Goal: Information Seeking & Learning: Compare options

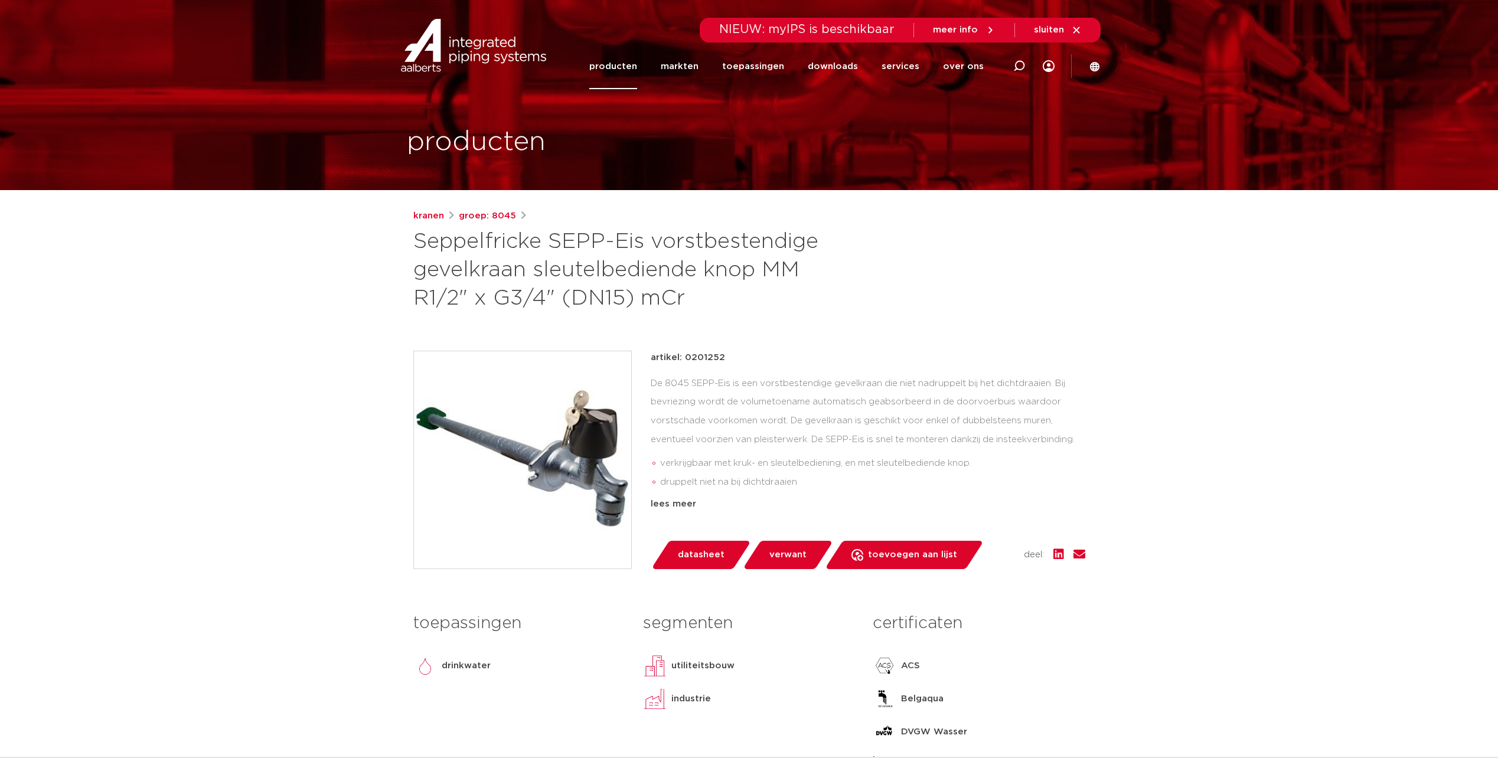
click at [631, 71] on link "producten" at bounding box center [613, 66] width 48 height 45
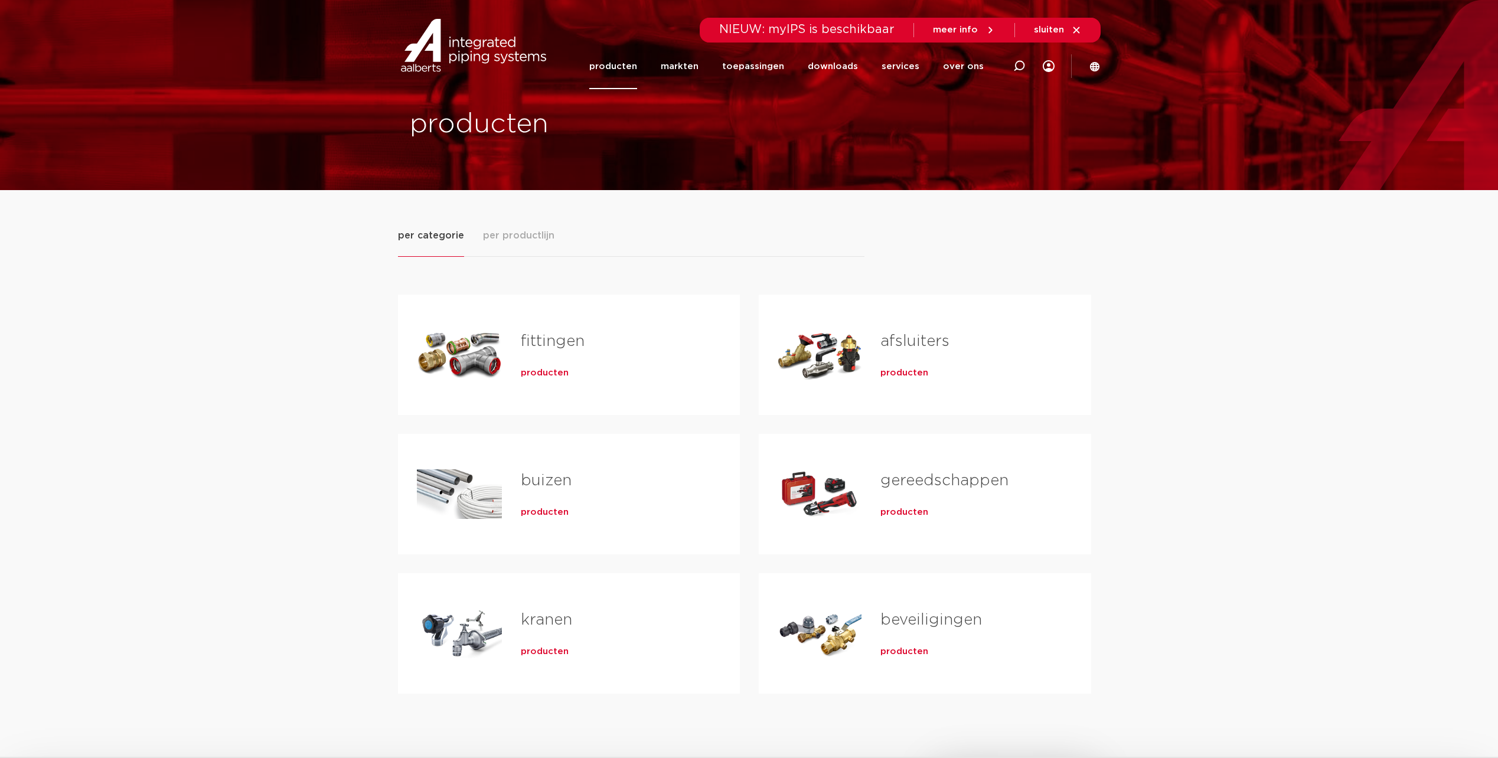
click at [467, 642] on div "Tabs. Open items met enter of spatie, sluit af met escape en navigeer met de pi…" at bounding box center [459, 633] width 85 height 83
click at [549, 655] on span "producten" at bounding box center [545, 652] width 48 height 12
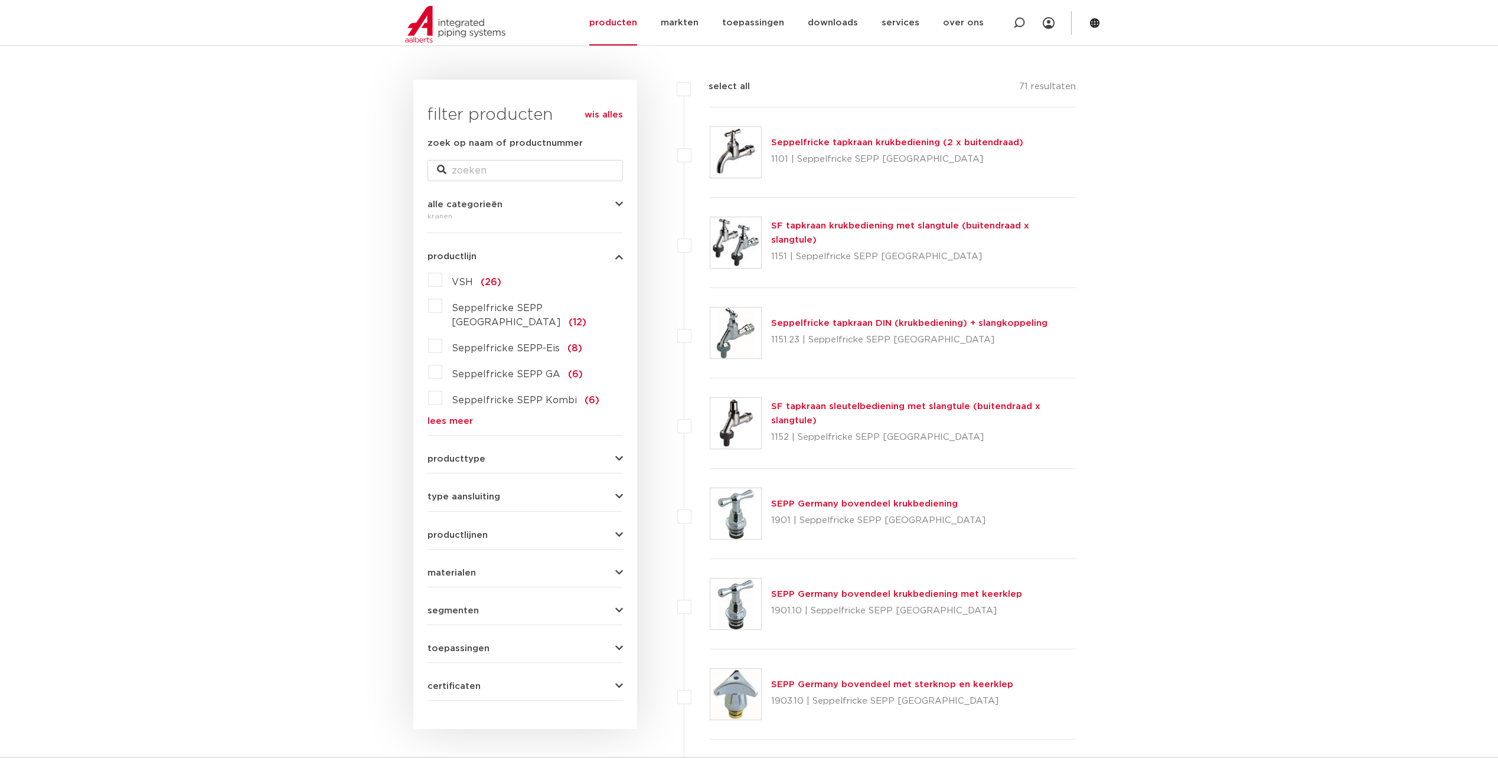
scroll to position [236, 0]
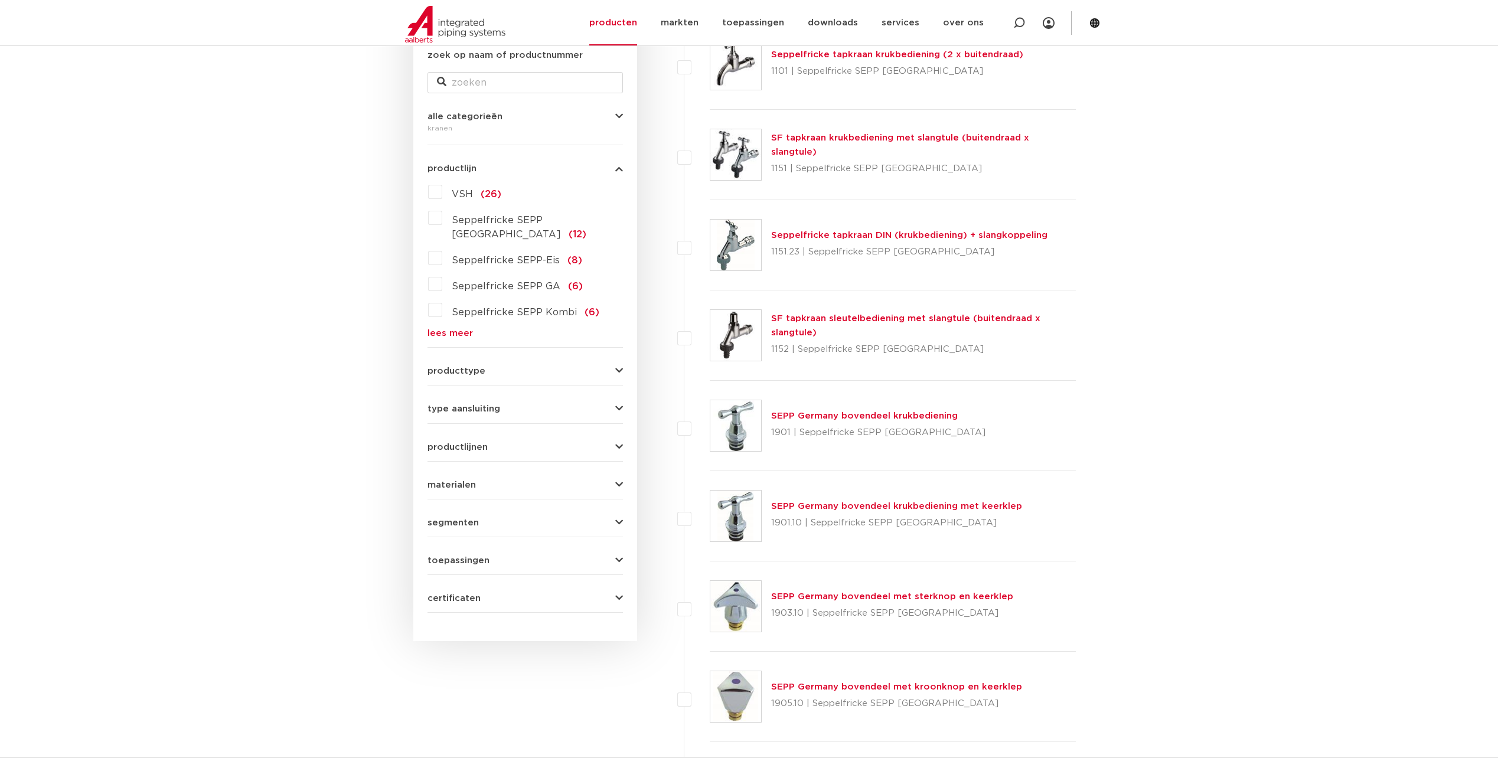
click at [527, 367] on button "producttype" at bounding box center [525, 371] width 195 height 9
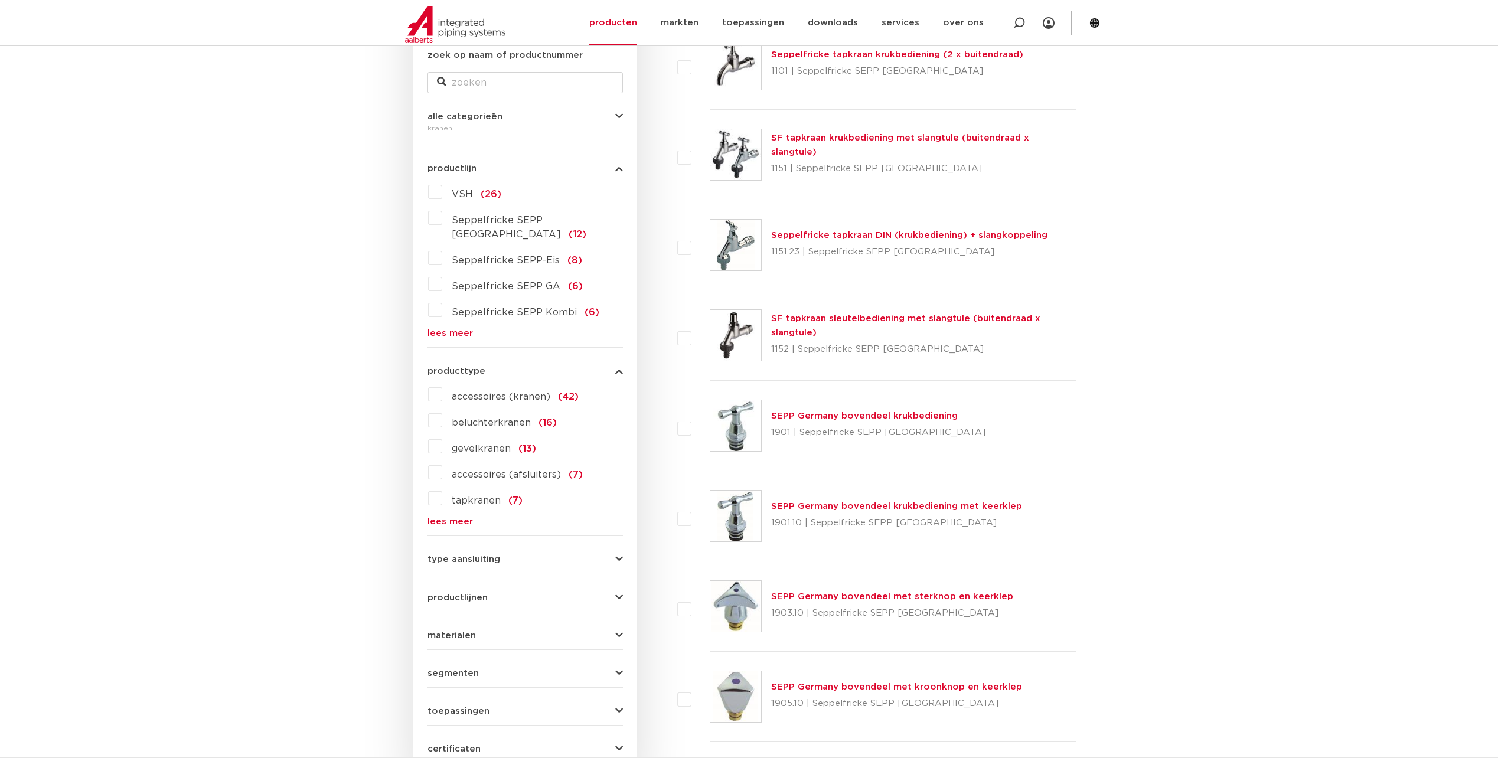
click at [454, 517] on link "lees meer" at bounding box center [525, 521] width 195 height 9
click at [442, 437] on label "gevelkranen (13)" at bounding box center [489, 446] width 94 height 19
click at [0, 0] on input "gevelkranen (13)" at bounding box center [0, 0] width 0 height 0
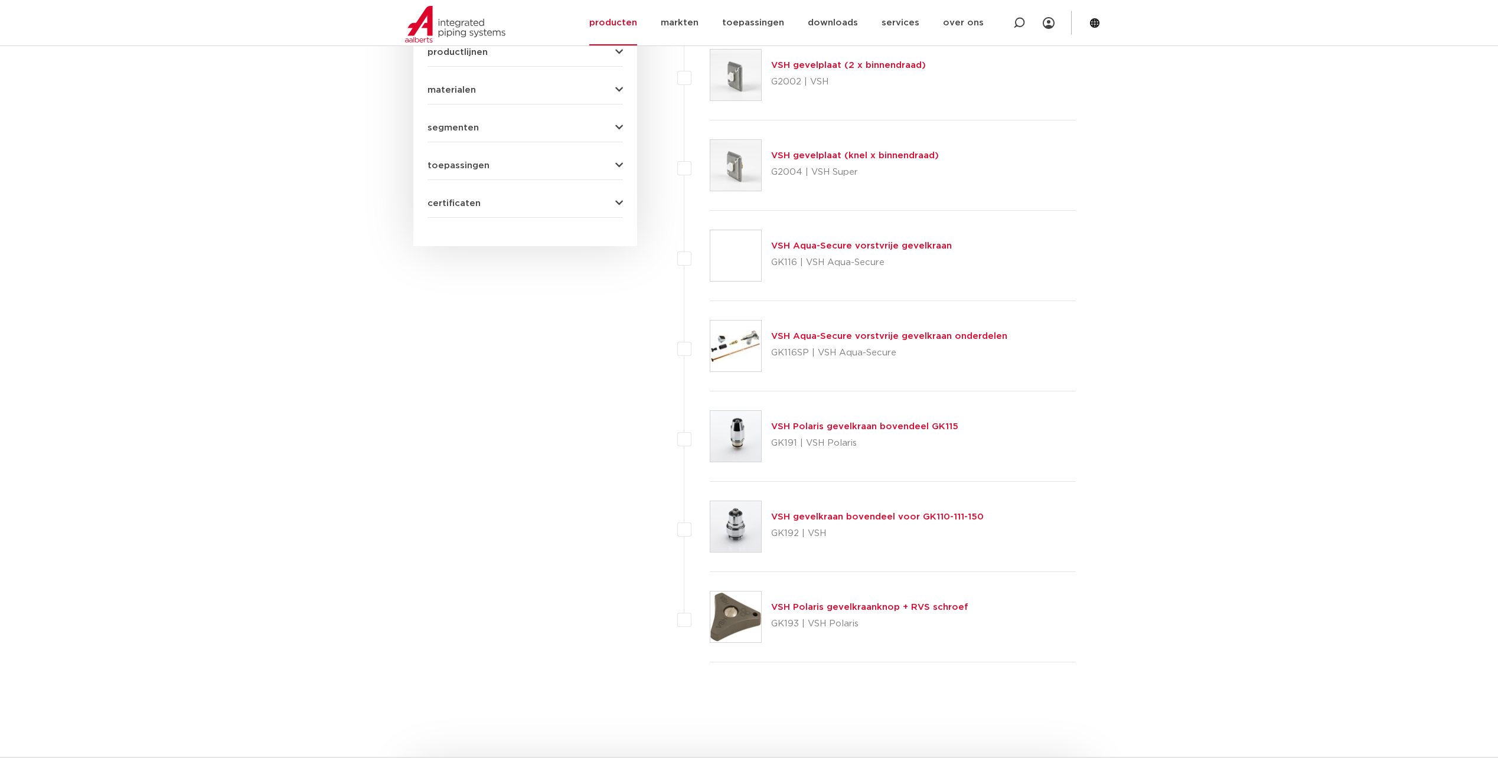
scroll to position [591, 0]
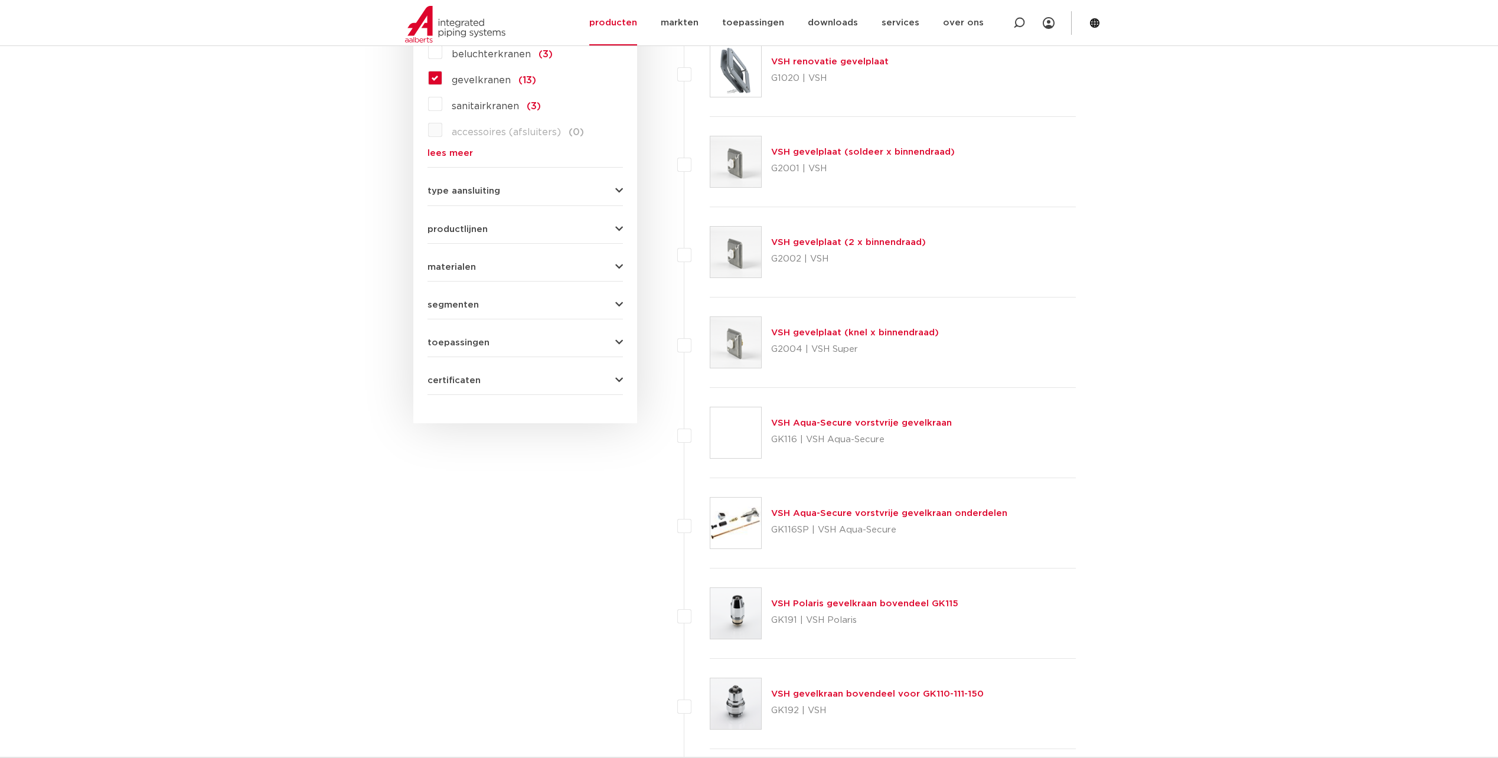
click at [472, 344] on span "toepassingen" at bounding box center [459, 342] width 62 height 9
click at [468, 305] on span "segmenten" at bounding box center [453, 305] width 51 height 9
click at [472, 264] on span "materialen" at bounding box center [452, 267] width 48 height 9
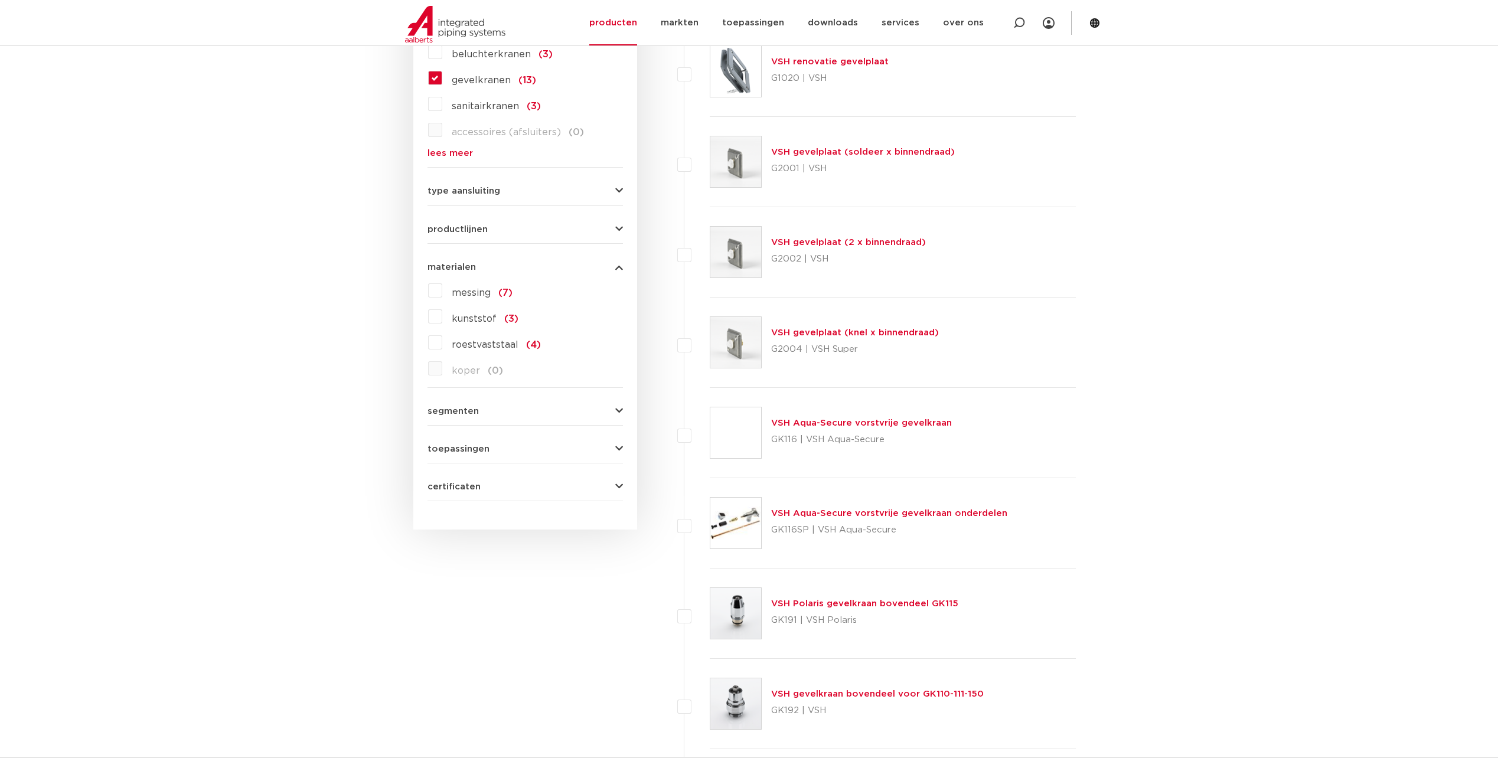
click at [472, 264] on span "materialen" at bounding box center [452, 267] width 48 height 9
click at [474, 225] on span "productlijnen" at bounding box center [458, 229] width 60 height 9
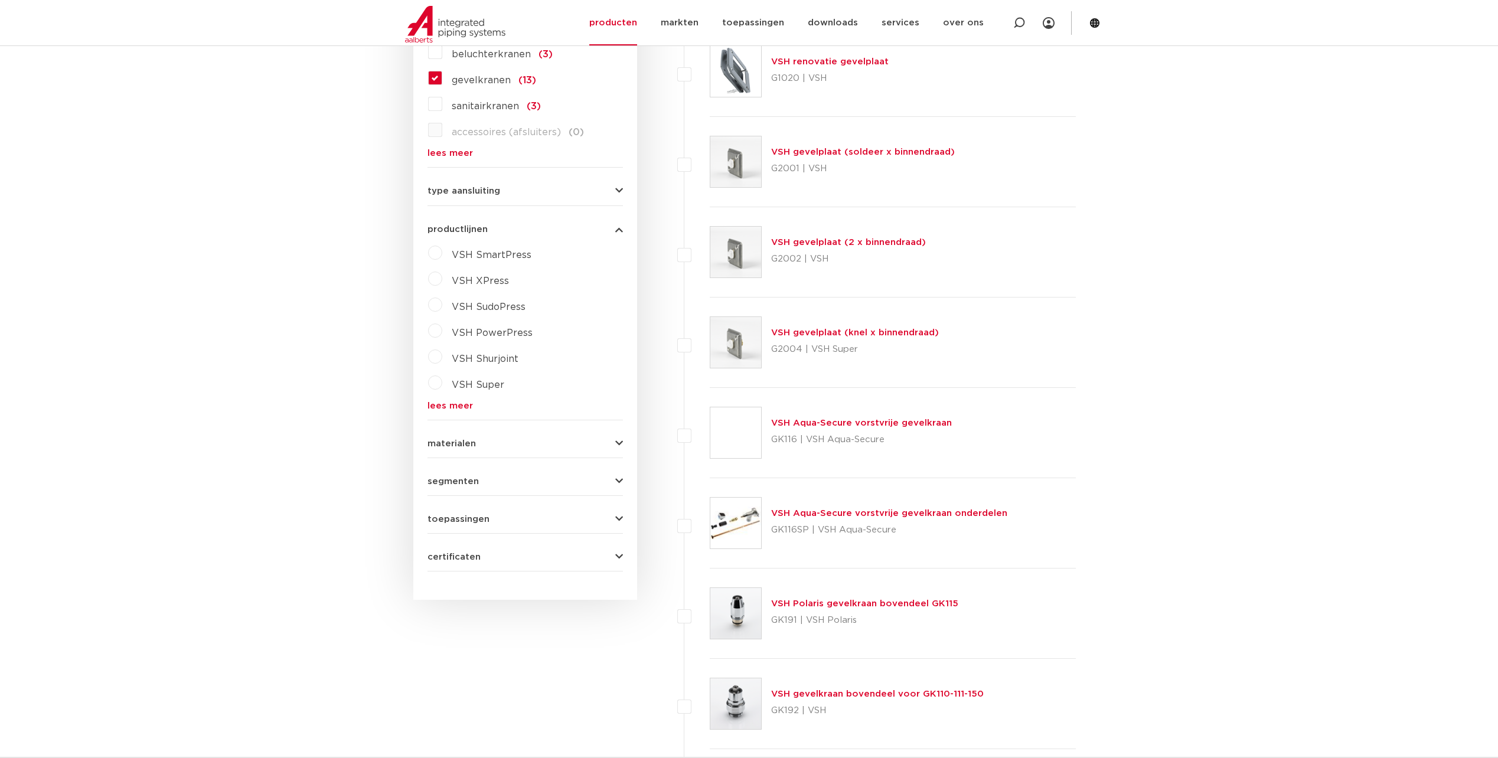
click at [474, 225] on span "productlijnen" at bounding box center [458, 229] width 60 height 9
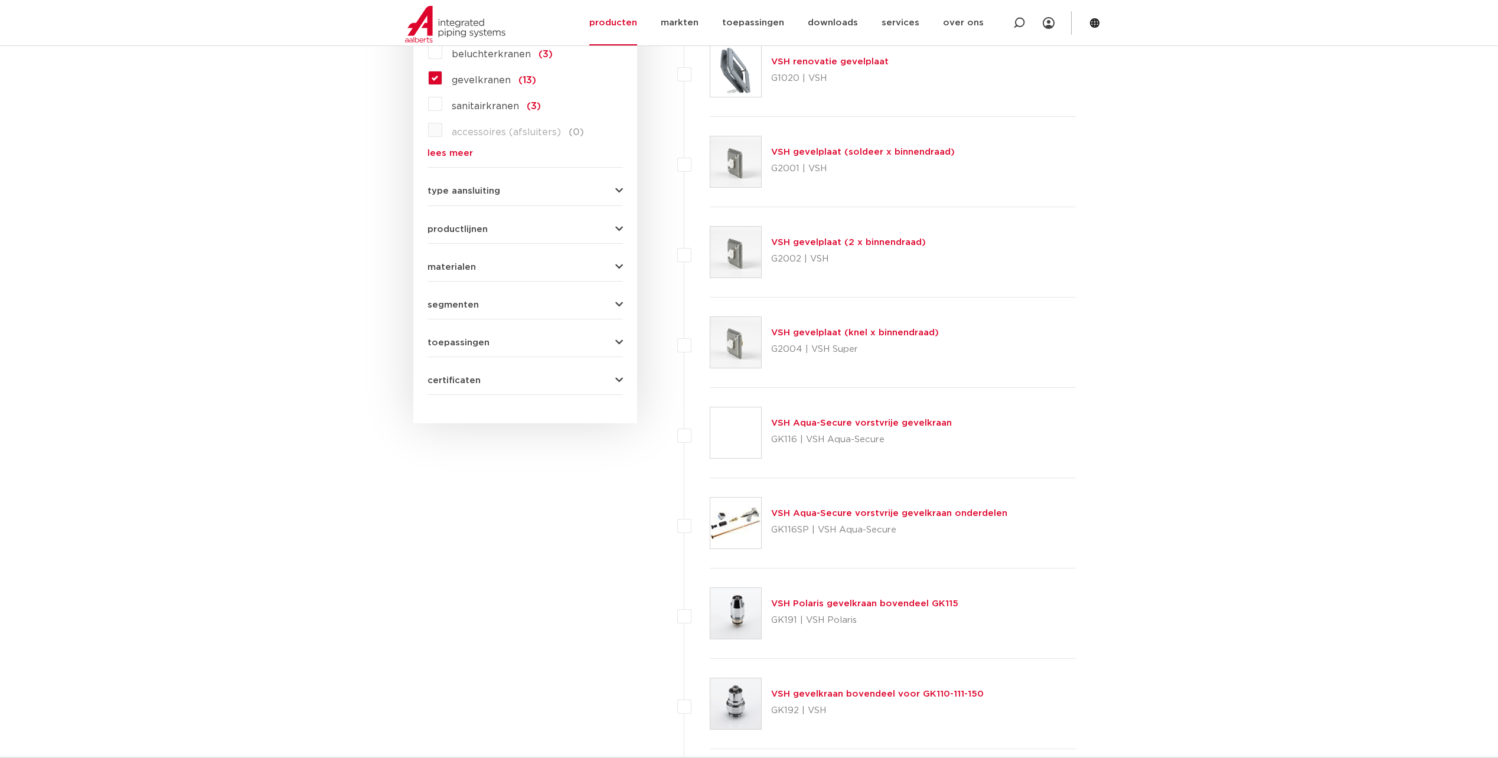
click at [475, 193] on span "type aansluiting" at bounding box center [464, 191] width 73 height 9
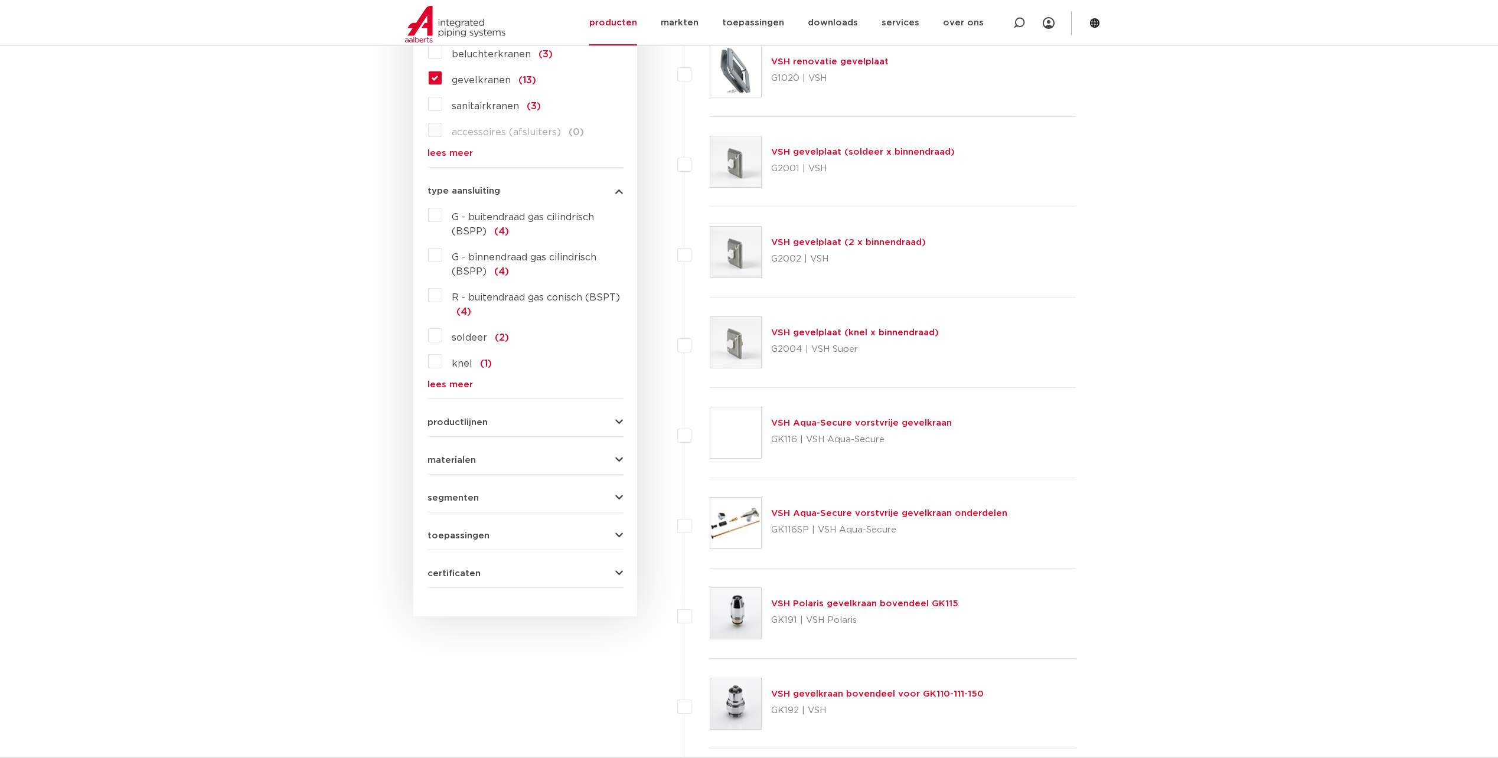
click at [1154, 429] on body "Zoeken NIEUW: myIPS is beschikbaar meer info sluiten producten markten toepassi…" at bounding box center [749, 482] width 1498 height 2147
drag, startPoint x: 482, startPoint y: 391, endPoint x: 475, endPoint y: 389, distance: 6.9
click at [481, 390] on form "zoek op naam of productnummer alle categorieën kranen fittingen afsluiters buiz…" at bounding box center [525, 141] width 195 height 894
click at [295, 373] on body "Zoeken NIEUW: myIPS is beschikbaar meer info sluiten producten markten toepassi…" at bounding box center [749, 482] width 1498 height 2147
click at [451, 387] on link "lees meer" at bounding box center [525, 384] width 195 height 9
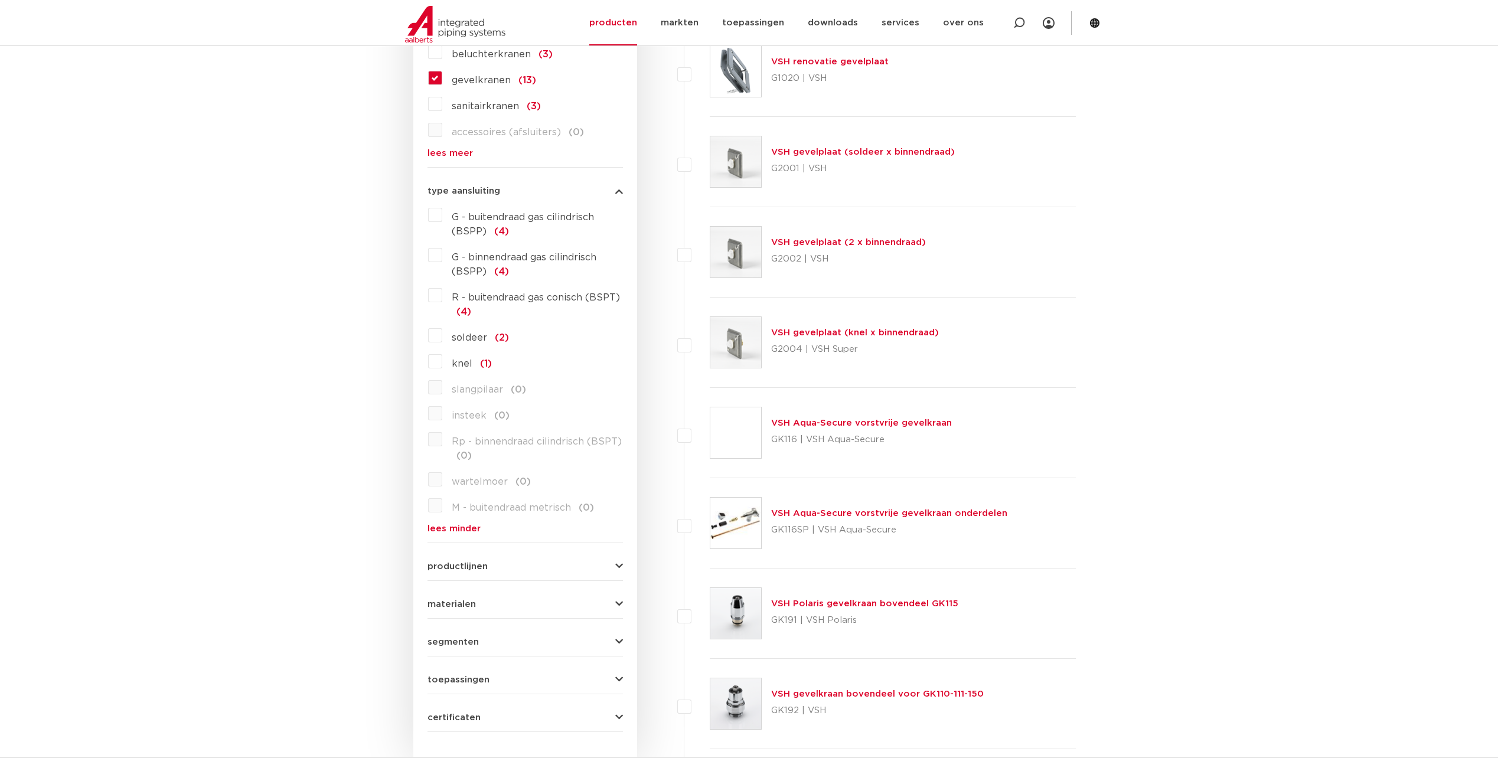
click at [442, 361] on label "knel (1)" at bounding box center [467, 361] width 50 height 19
click at [0, 0] on input "knel (1)" at bounding box center [0, 0] width 0 height 0
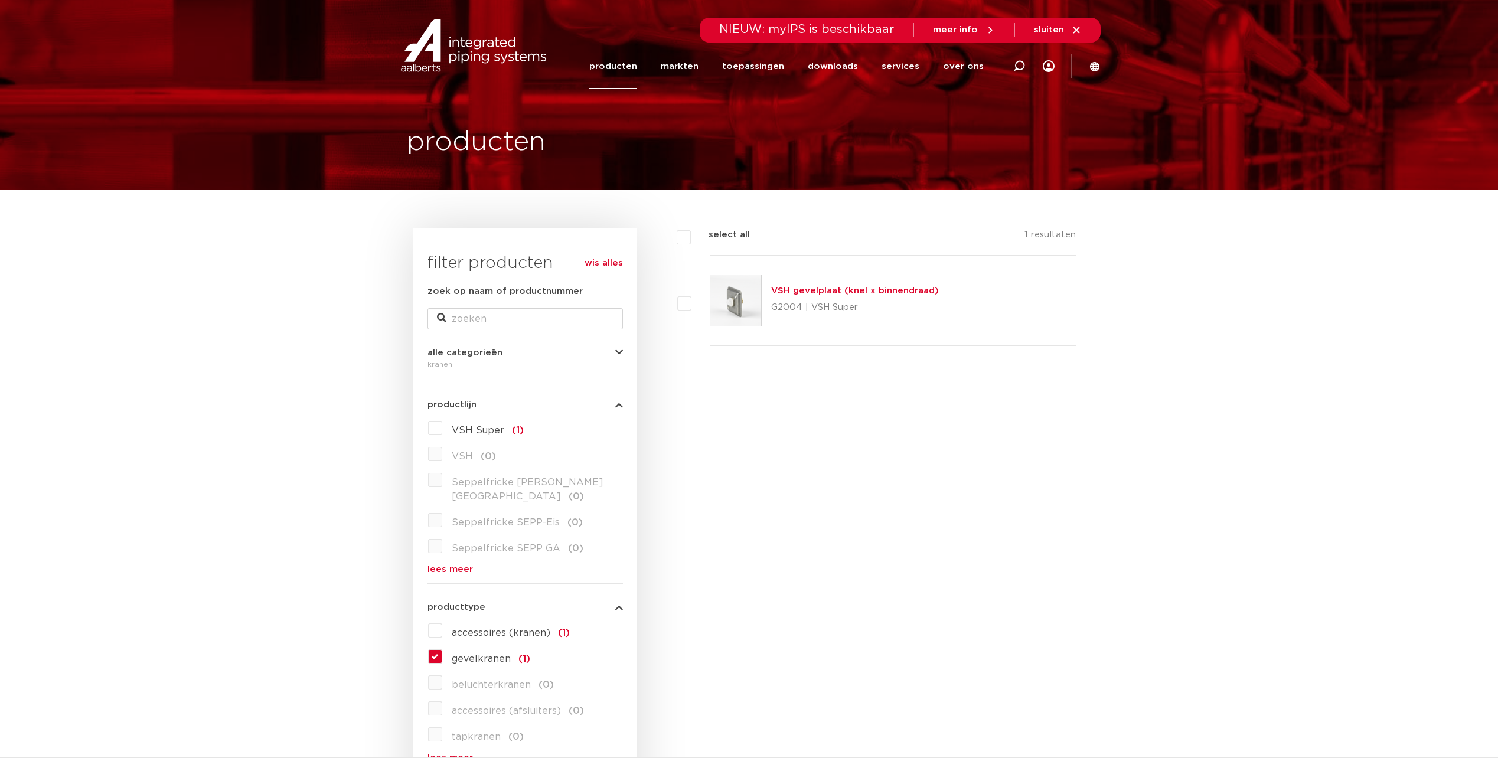
click at [805, 288] on link "VSH gevelplaat (knel x binnendraad)" at bounding box center [855, 290] width 168 height 9
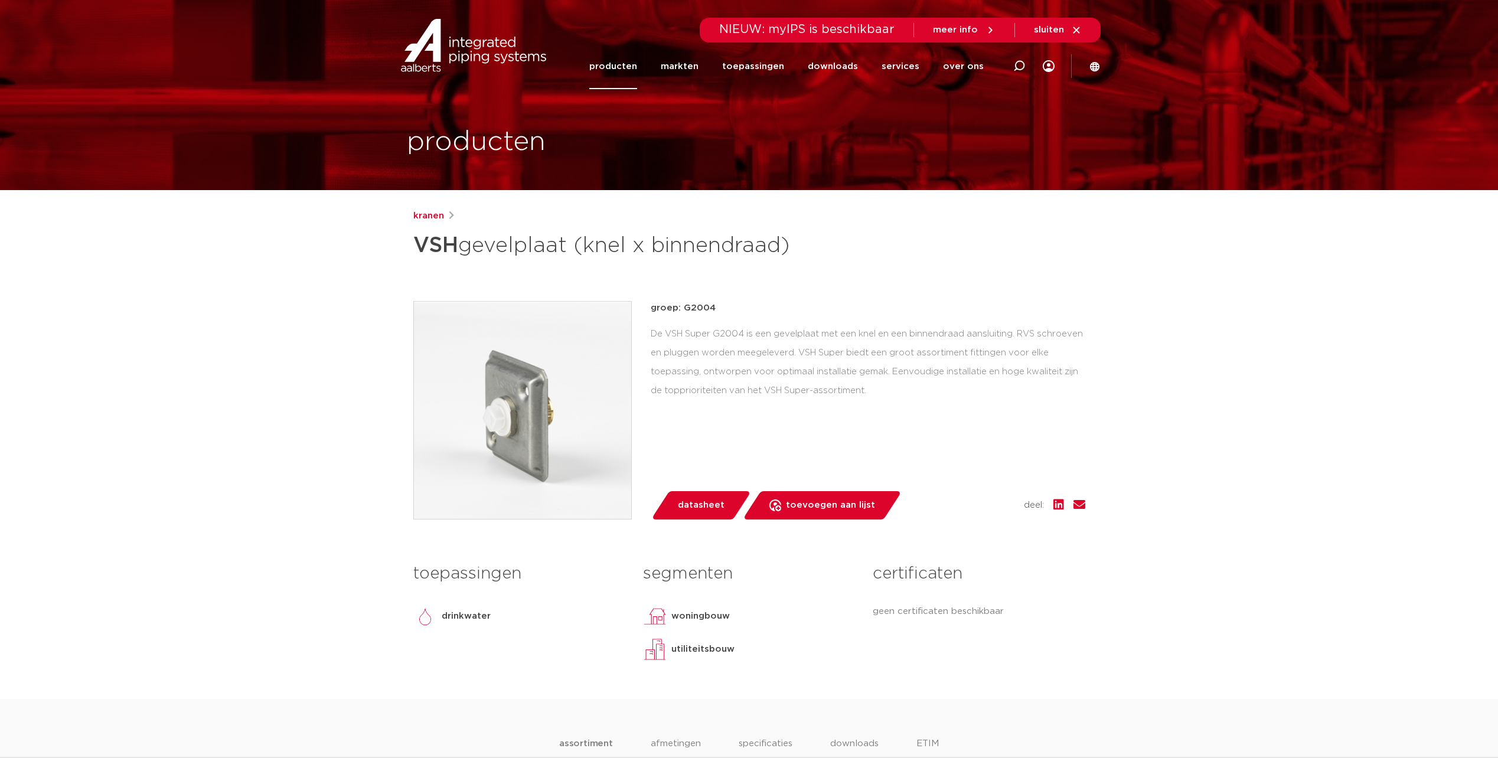
click at [712, 504] on span "datasheet" at bounding box center [701, 505] width 47 height 19
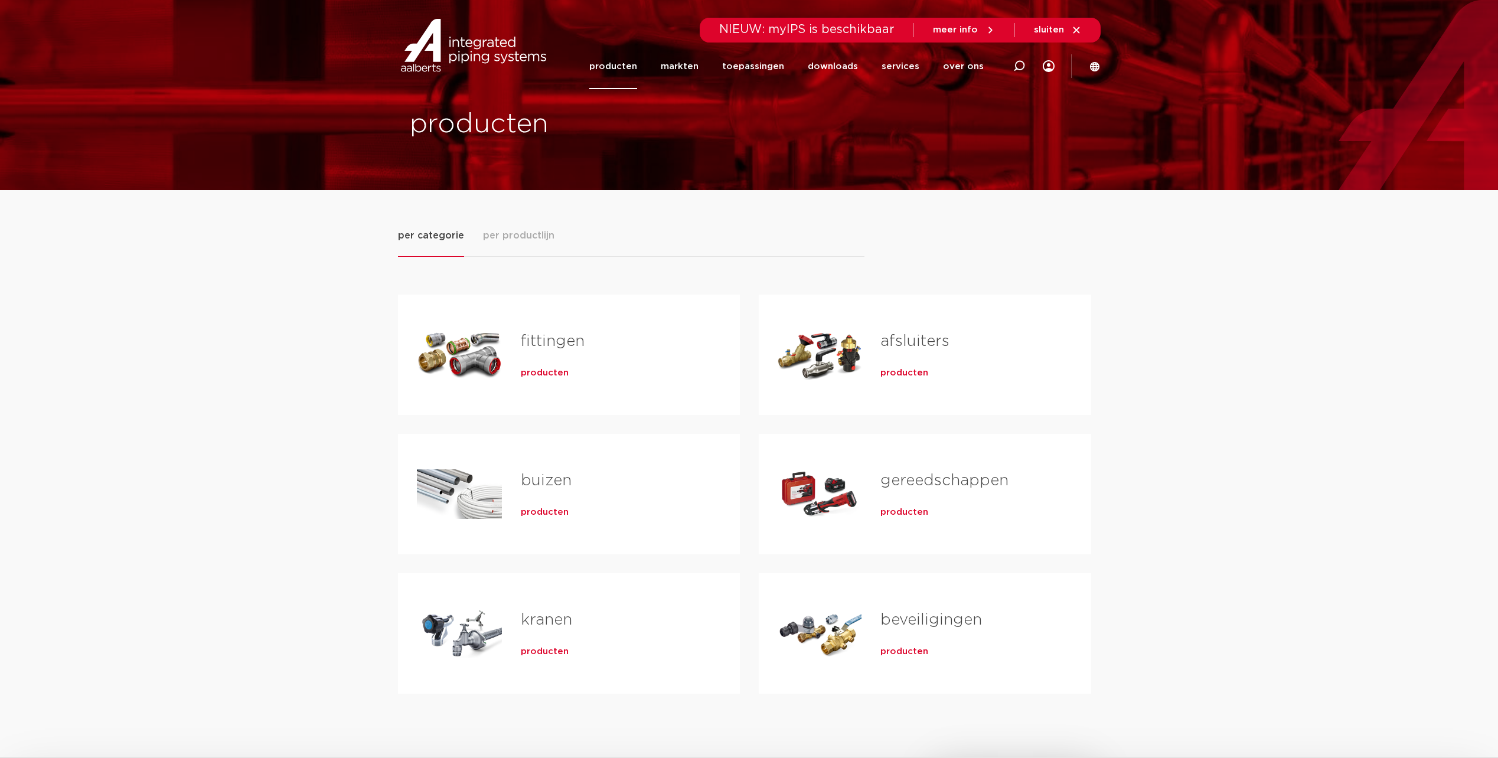
click at [532, 647] on span "producten" at bounding box center [545, 652] width 48 height 12
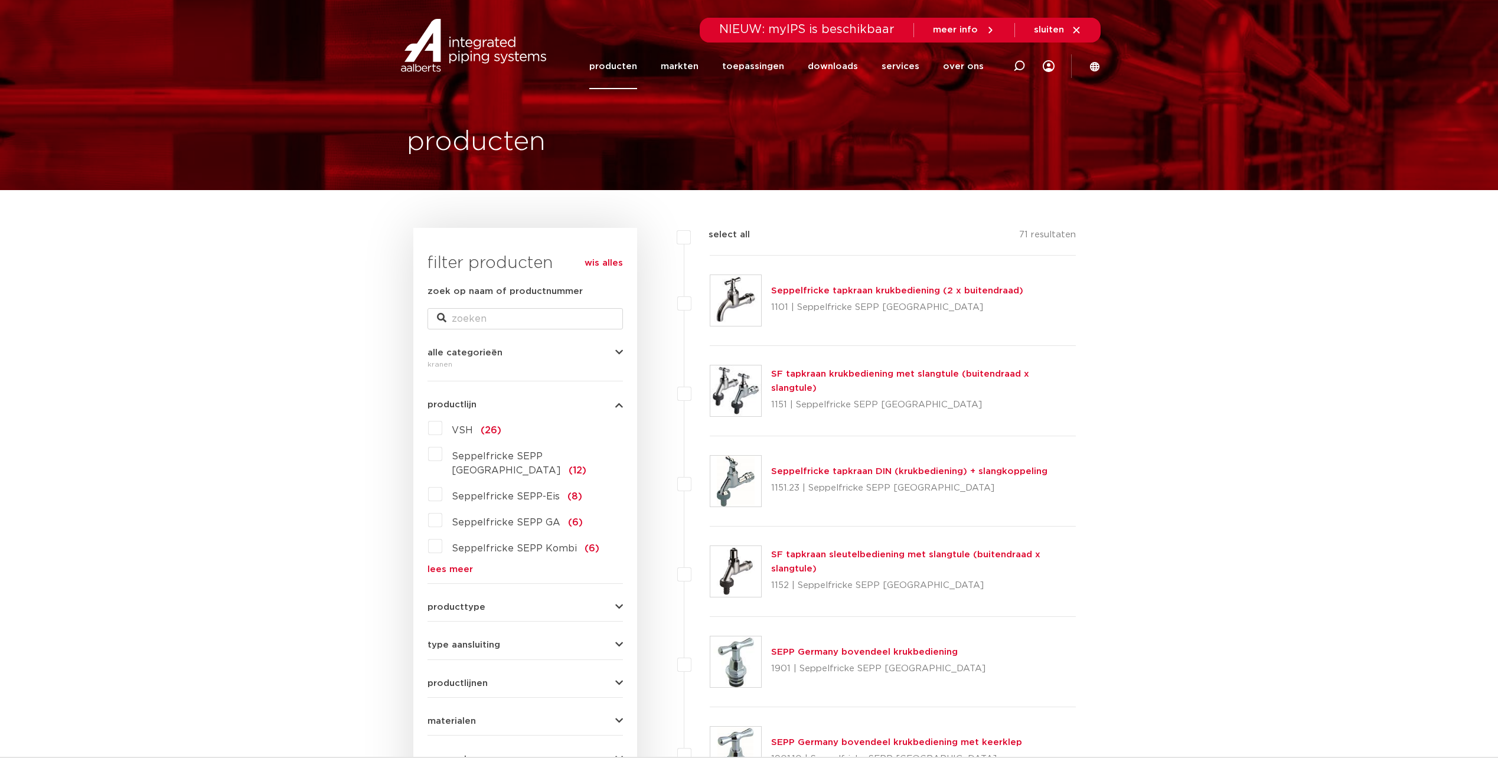
click at [442, 426] on label "VSH (26)" at bounding box center [471, 428] width 59 height 19
click at [0, 0] on input "VSH (26)" at bounding box center [0, 0] width 0 height 0
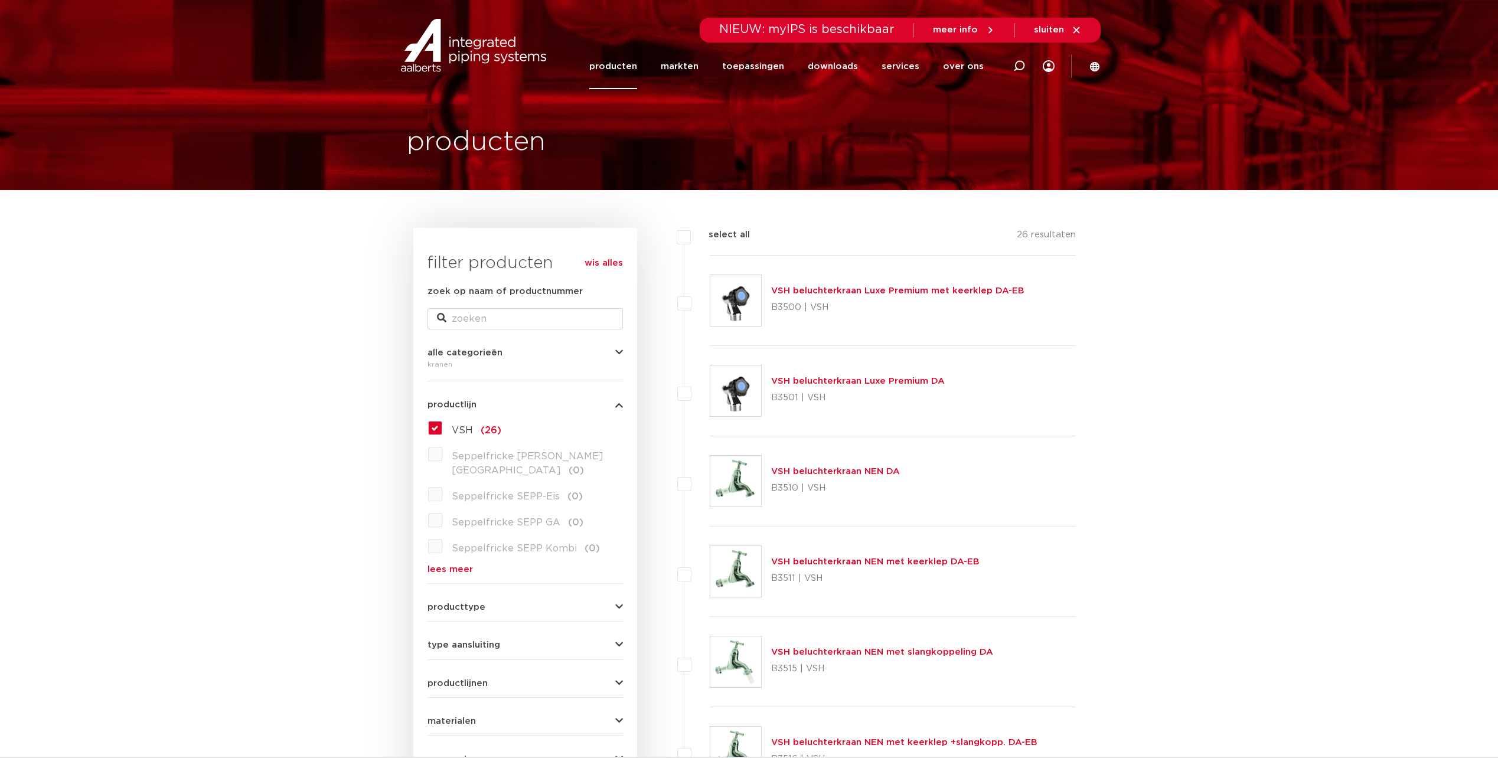
click at [484, 603] on button "producttype" at bounding box center [525, 607] width 195 height 9
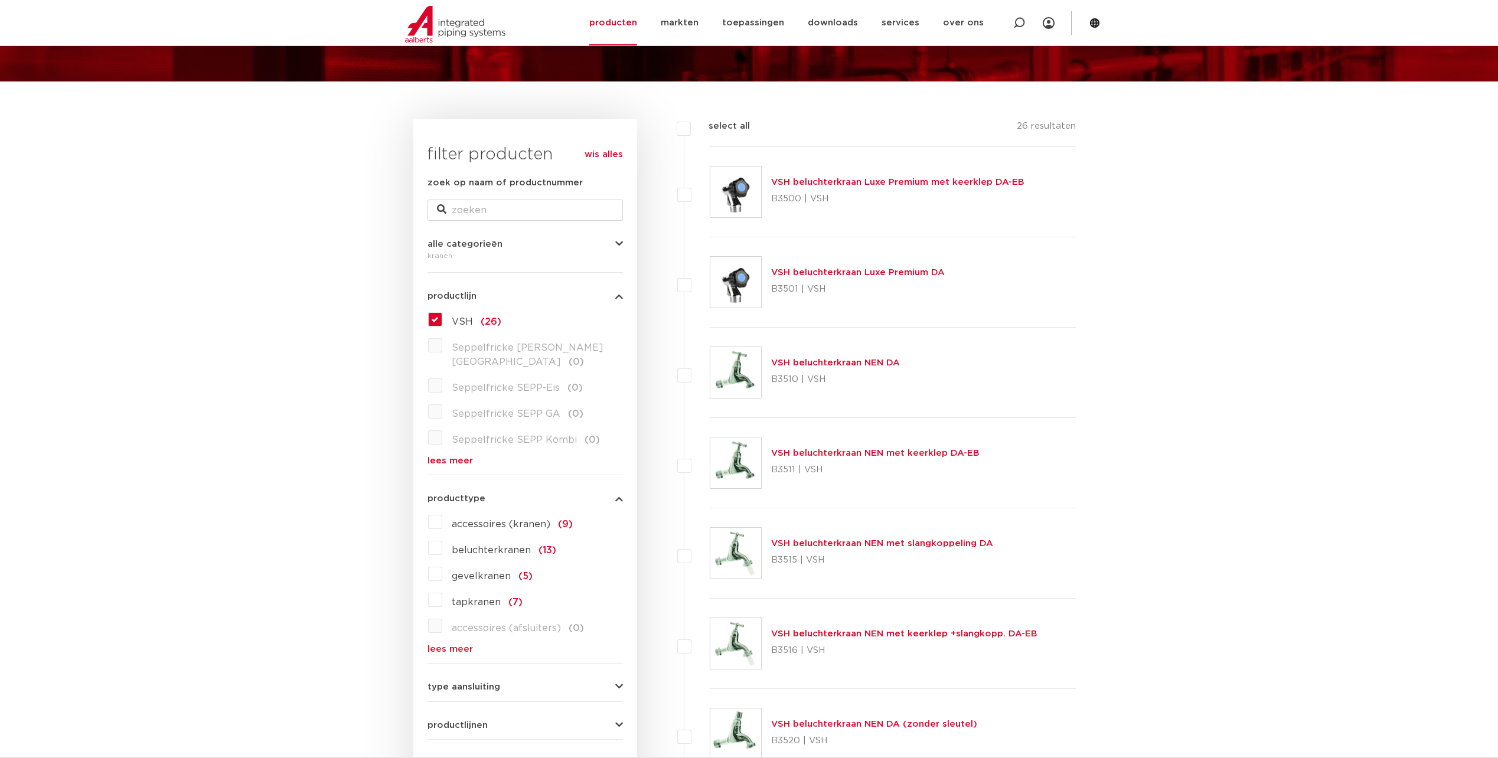
scroll to position [118, 0]
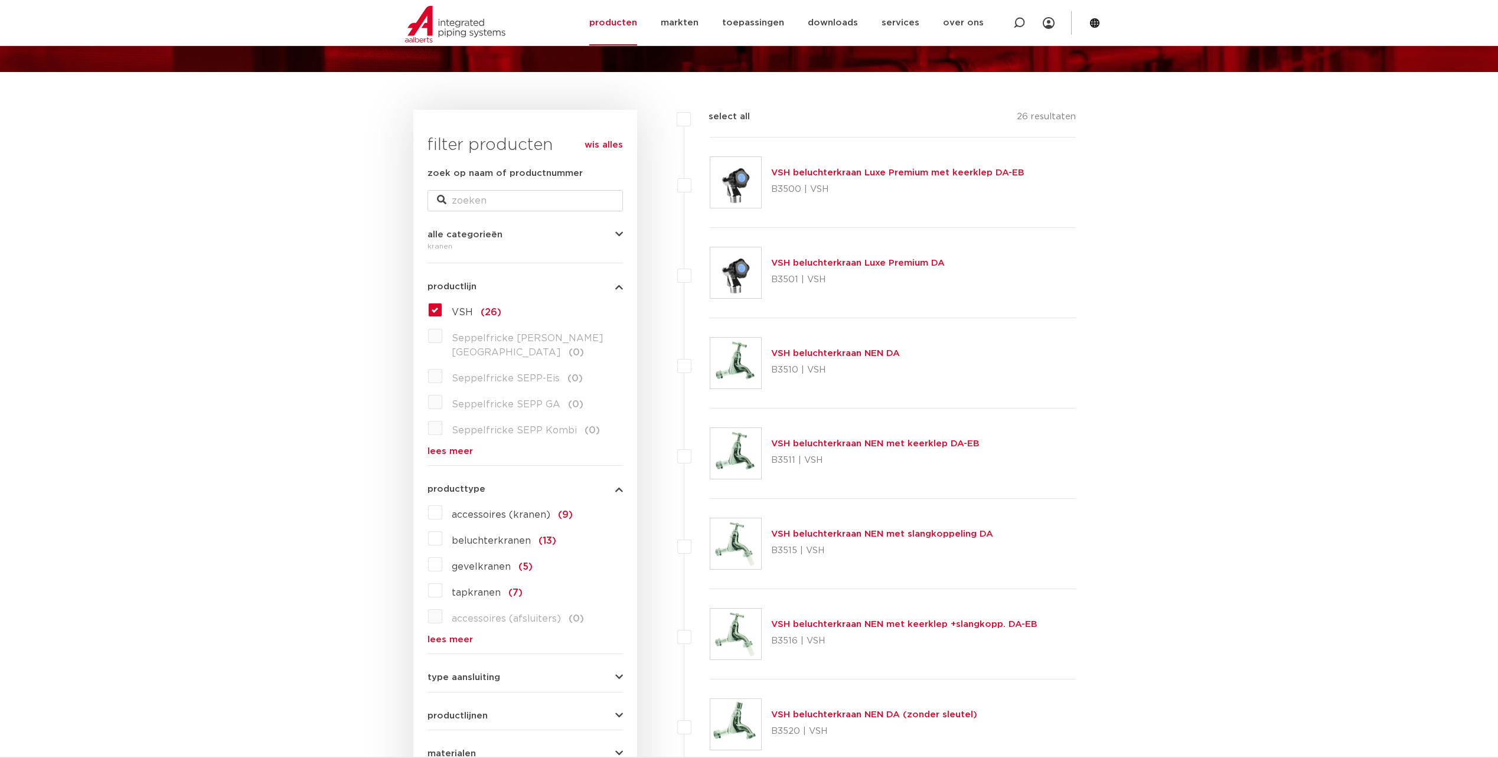
click at [442, 555] on label "gevelkranen (5)" at bounding box center [487, 564] width 90 height 19
click at [0, 0] on input "gevelkranen (5)" at bounding box center [0, 0] width 0 height 0
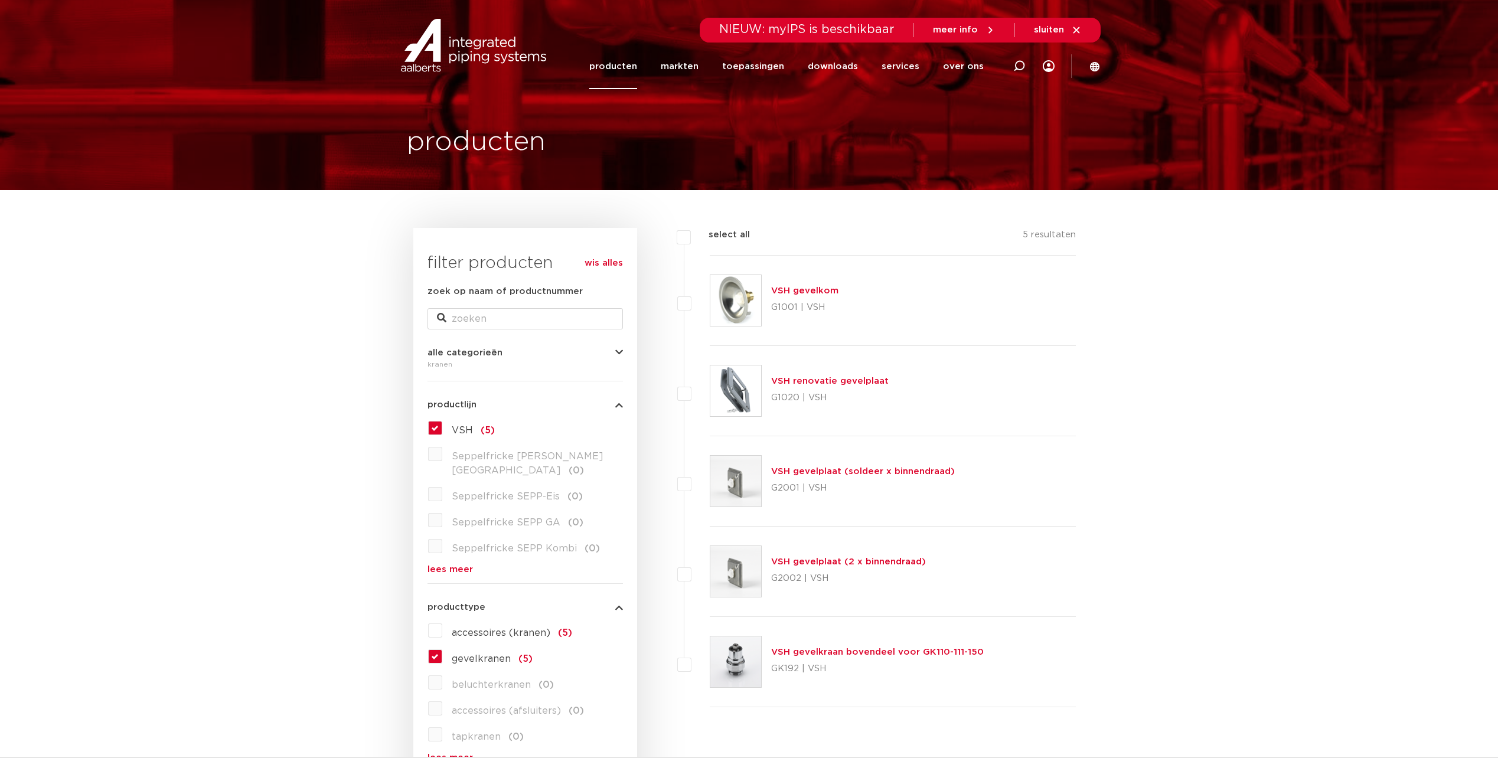
click at [735, 390] on img at bounding box center [735, 391] width 51 height 51
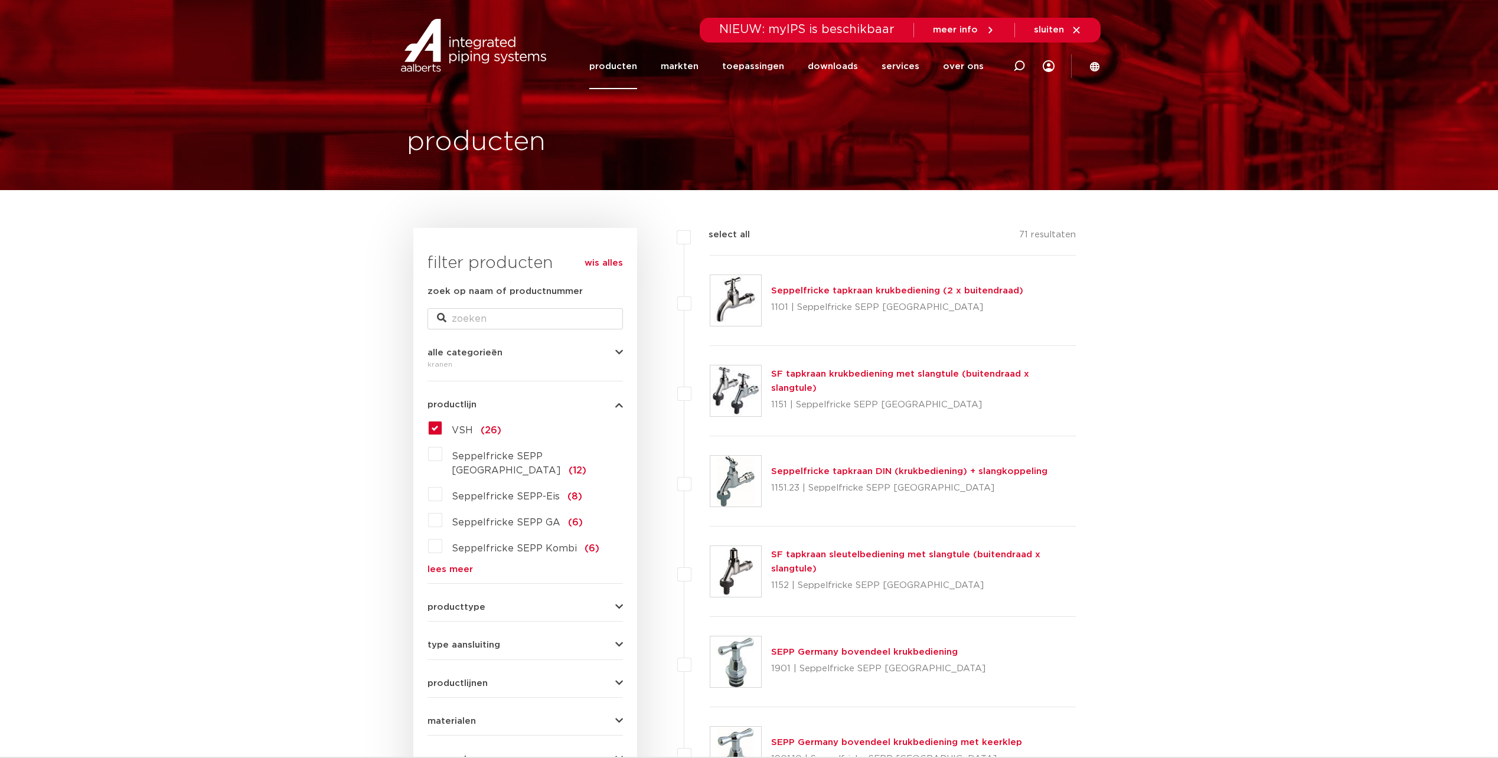
click at [488, 603] on button "producttype" at bounding box center [525, 607] width 195 height 9
click at [442, 673] on label "gevelkranen (13)" at bounding box center [489, 682] width 94 height 19
click at [0, 0] on input "gevelkranen (13)" at bounding box center [0, 0] width 0 height 0
